Goal: Use online tool/utility: Utilize a website feature to perform a specific function

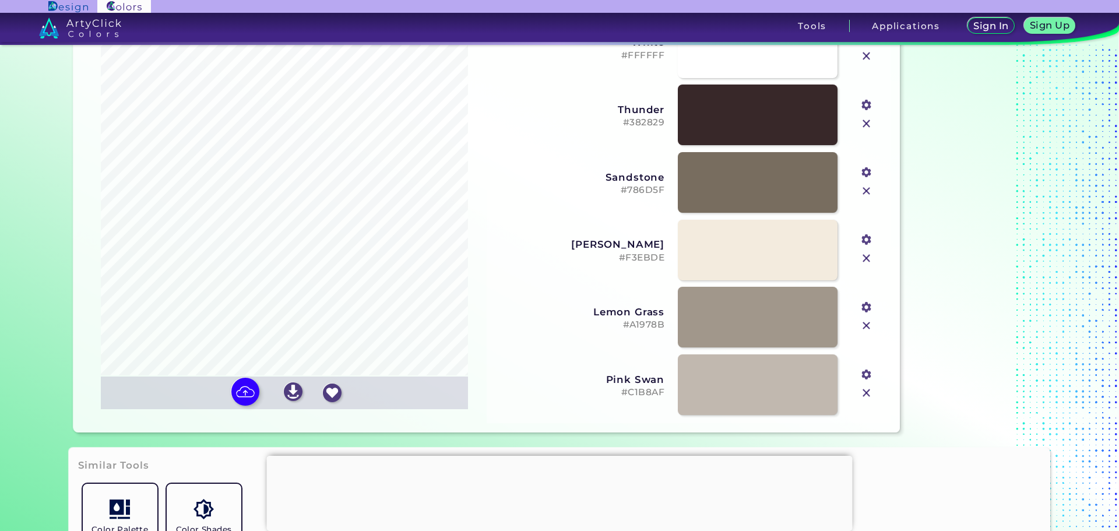
scroll to position [117, 0]
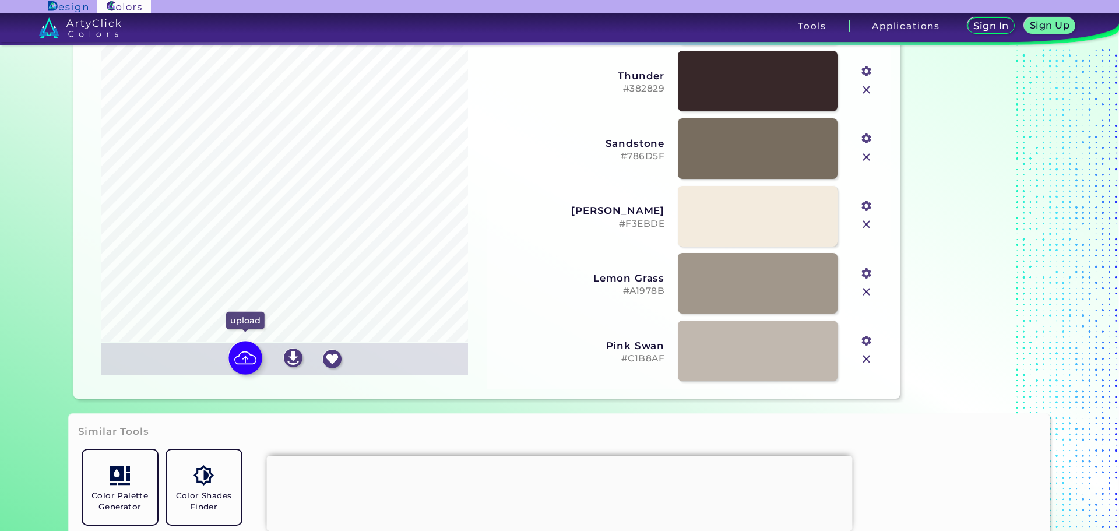
click at [244, 357] on img at bounding box center [245, 358] width 34 height 34
click at [0, 0] on input "file" at bounding box center [0, 0] width 0 height 0
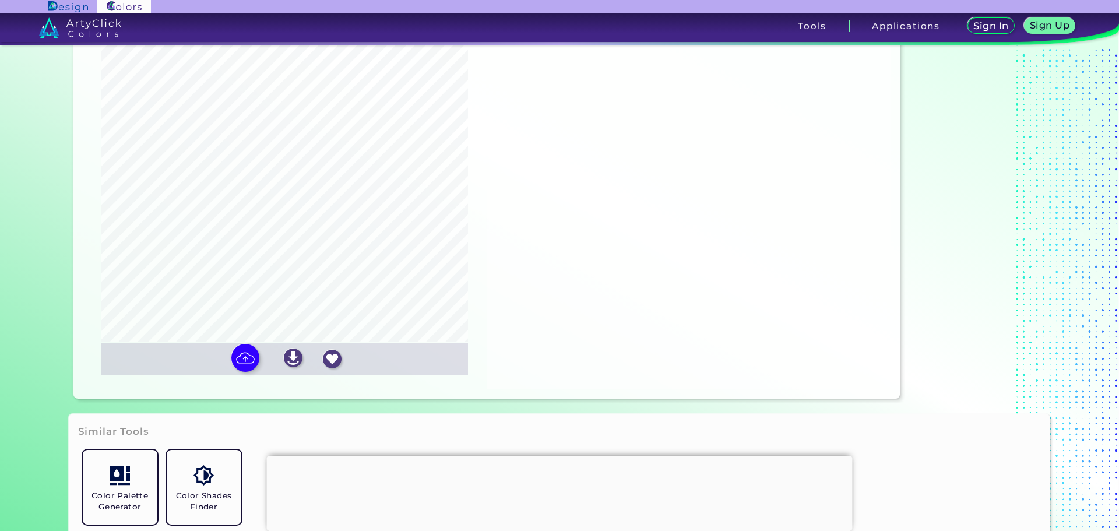
type input "#ffffff"
type input "#28313c"
type input "#646e69"
type input "#f0ebe2"
type input "#92989d"
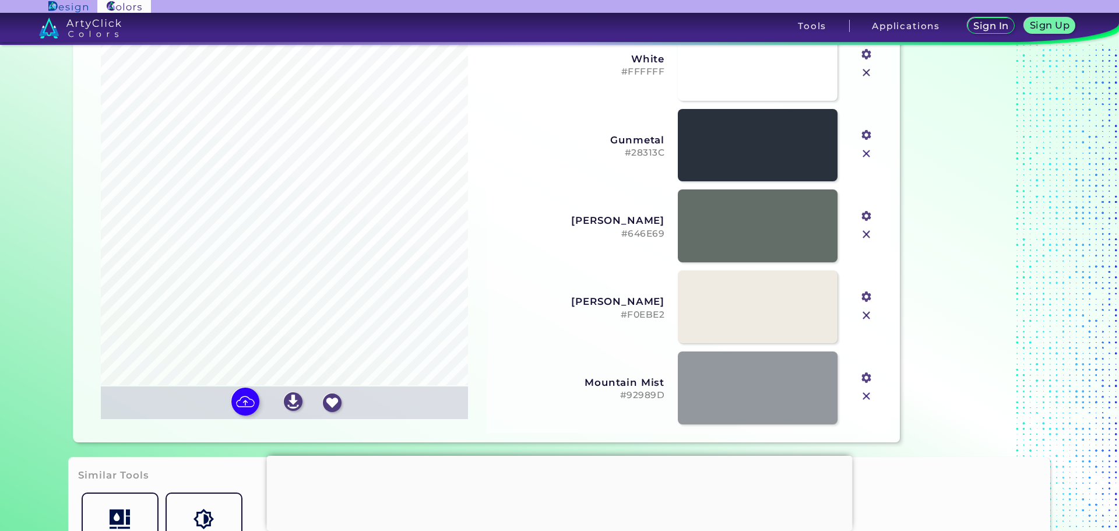
scroll to position [0, 0]
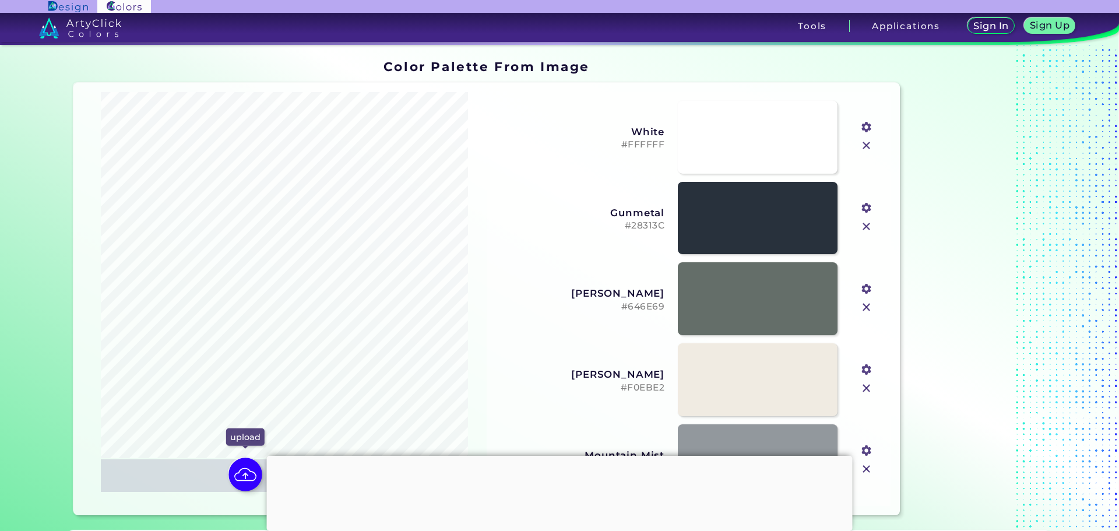
click at [239, 477] on img at bounding box center [245, 475] width 34 height 34
click at [0, 0] on input "file" at bounding box center [0, 0] width 0 height 0
type input "#c4beb5"
type input "#1f2f24"
type input "#d4d7d1"
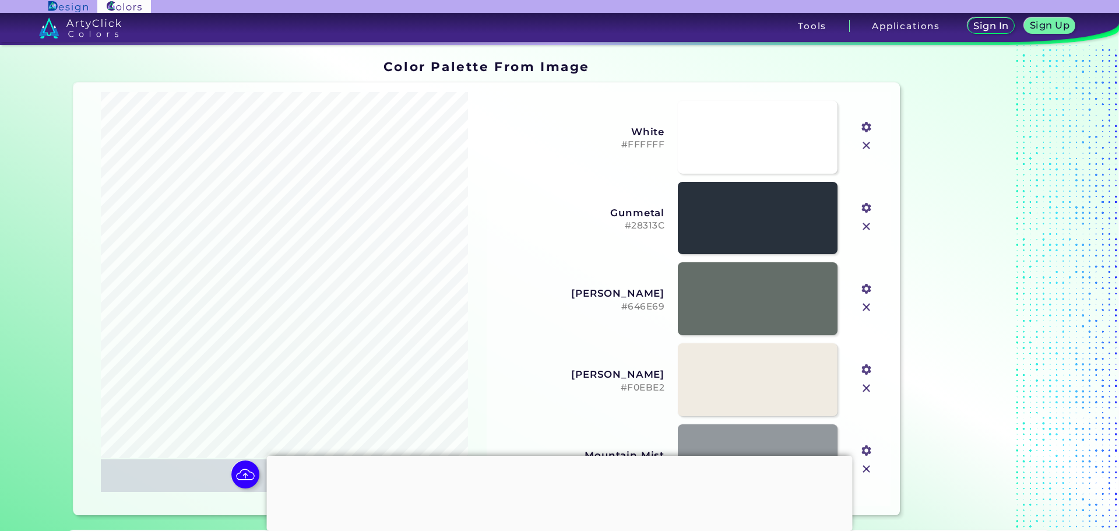
type input "#ecece9"
type input "#83716f"
type input "#a9a196"
type input "#f7faf8"
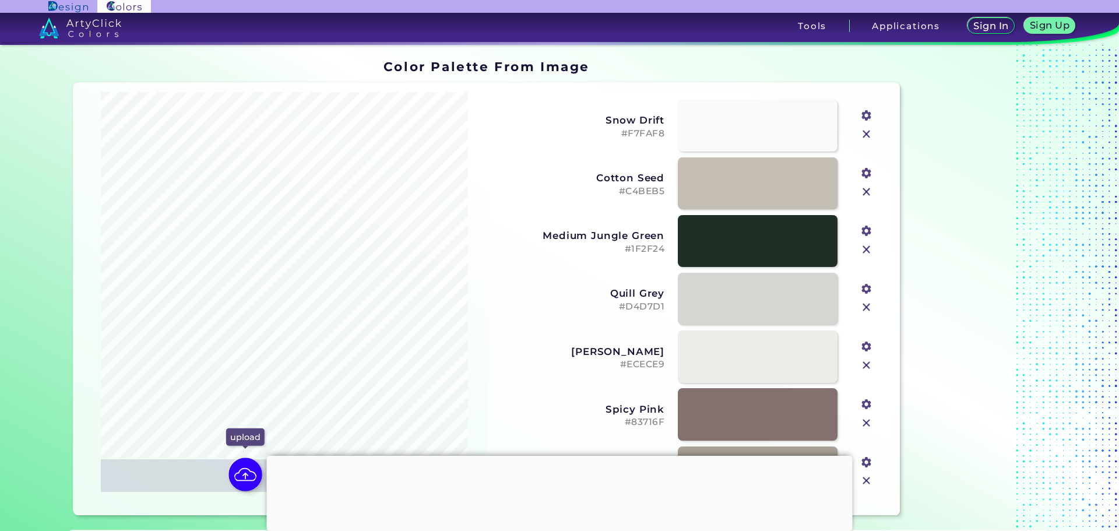
click at [238, 468] on img at bounding box center [245, 475] width 34 height 34
click at [0, 0] on input "file" at bounding box center [0, 0] width 0 height 0
type input "#442f31"
type input "#7f7271"
type input "#a09593"
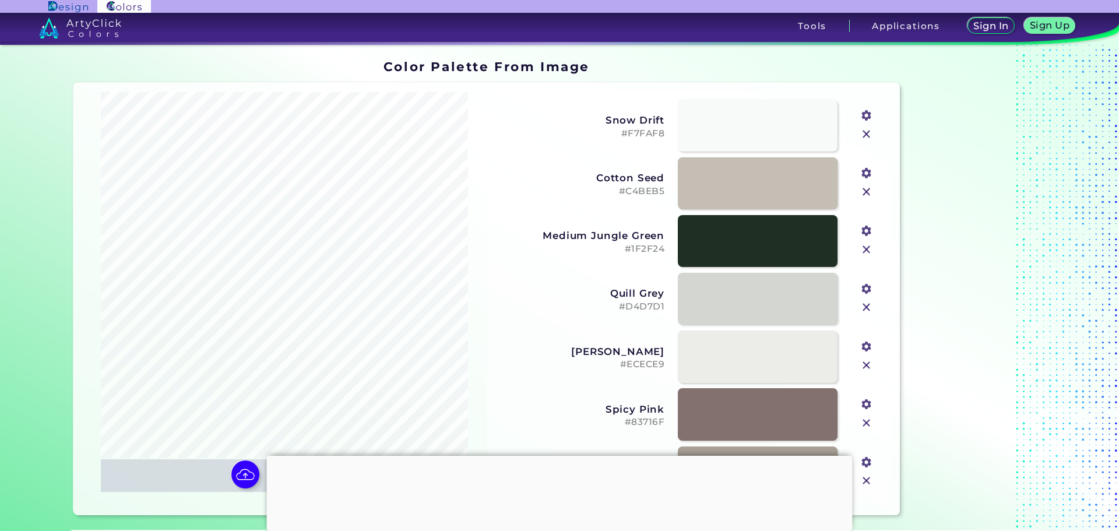
type input "#dcd6cf"
type input "#efeae1"
type input "#c4beb7"
